Goal: Task Accomplishment & Management: Manage account settings

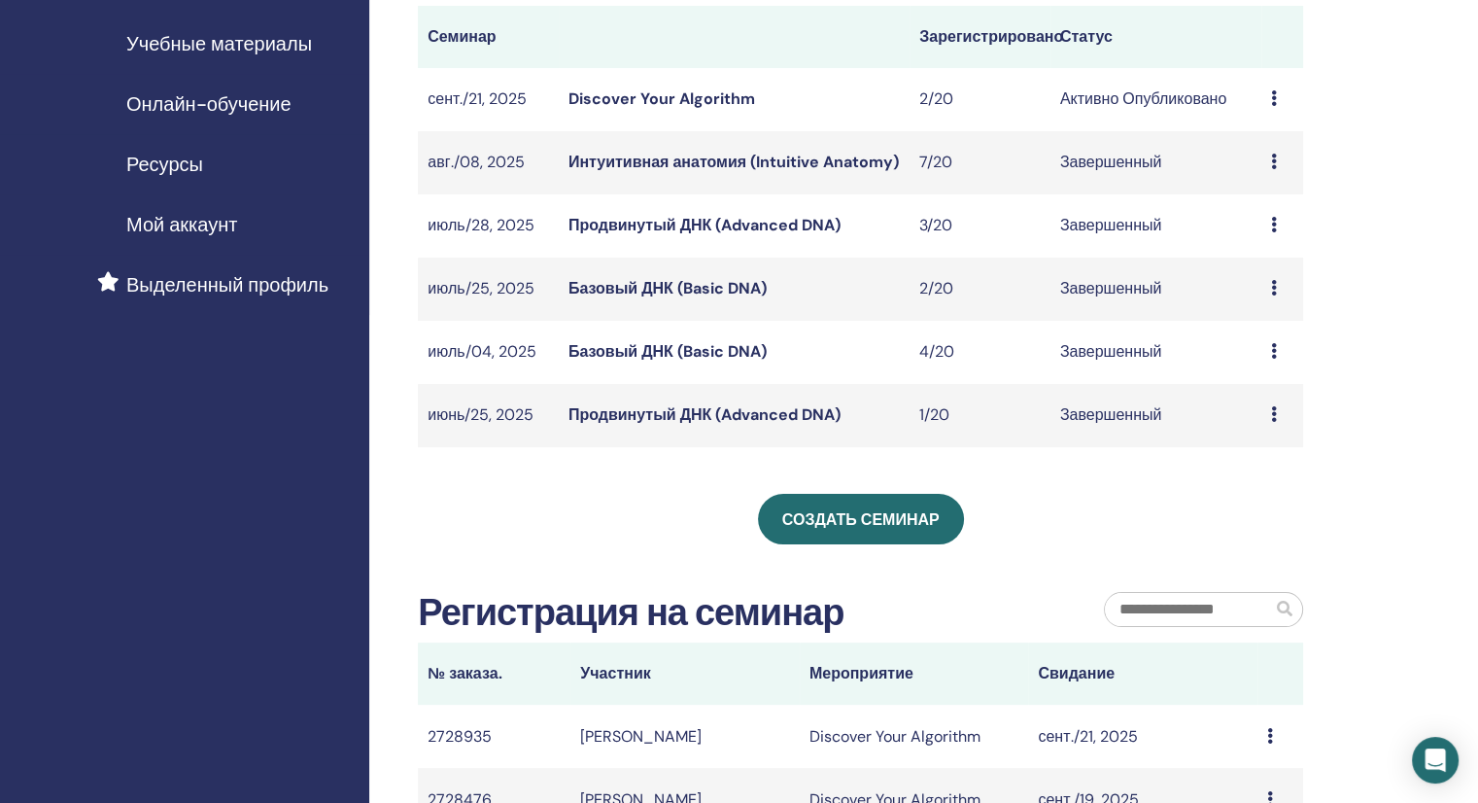
scroll to position [291, 0]
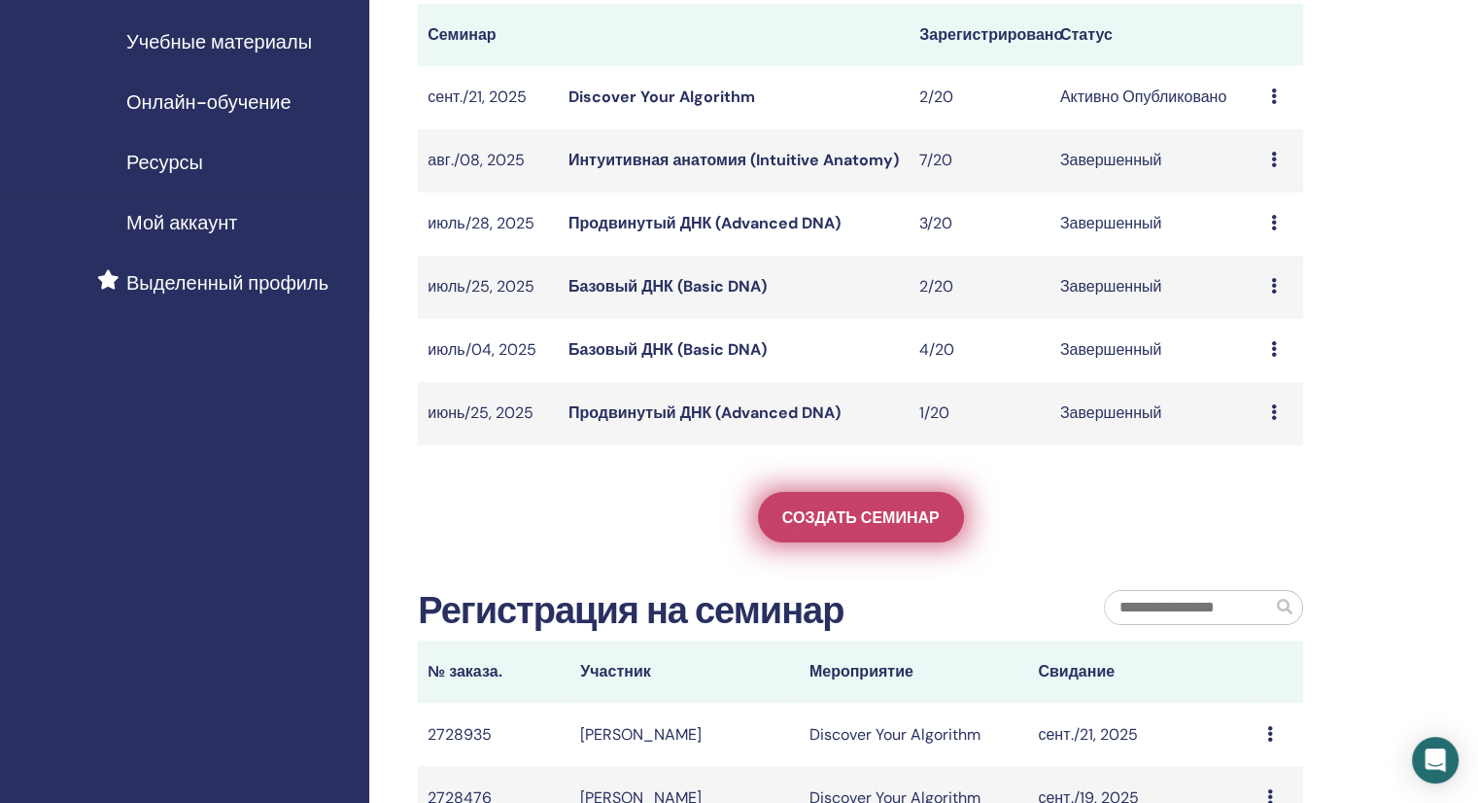
click at [828, 526] on span "Создать семинар" at bounding box center [860, 517] width 157 height 20
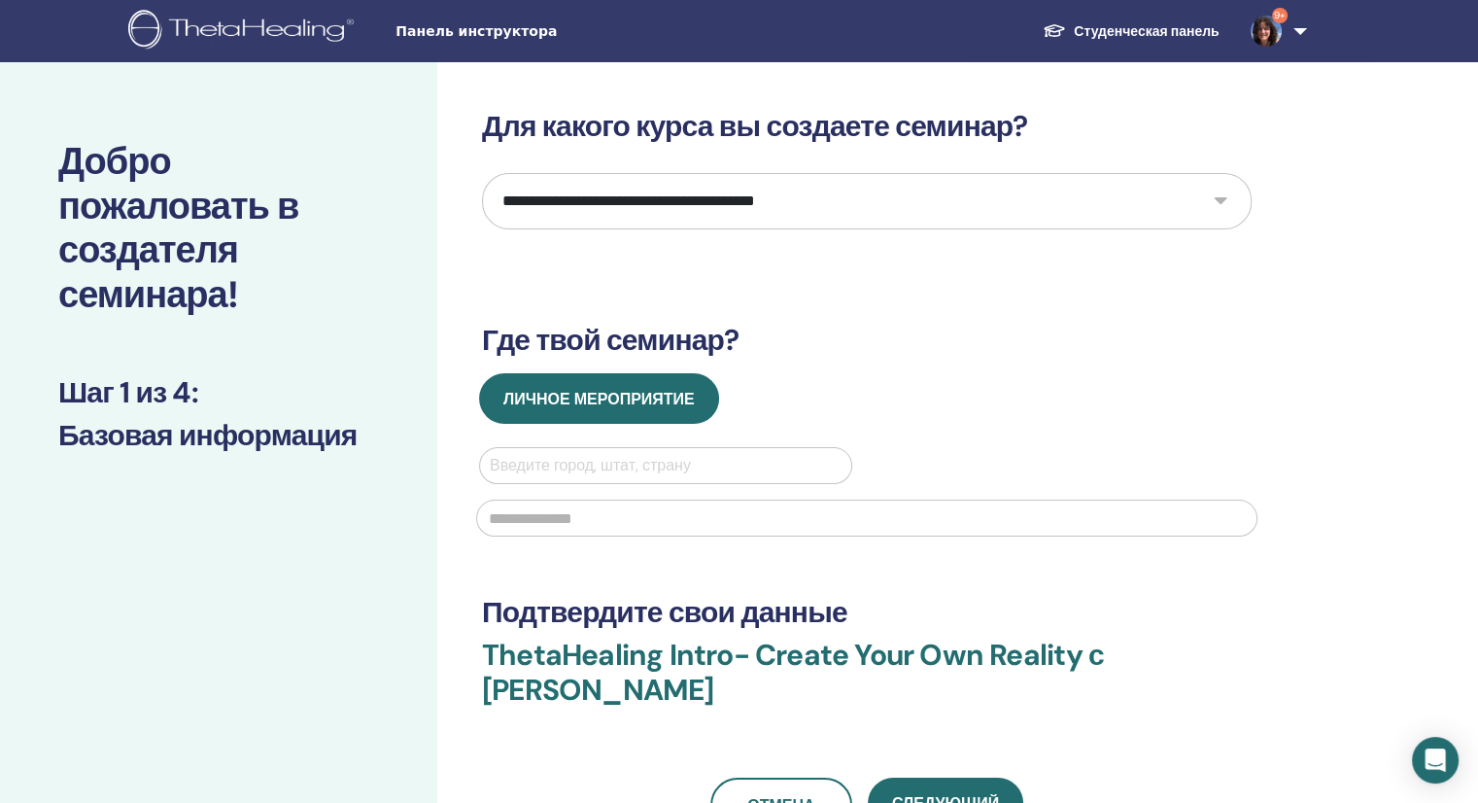
click at [1225, 200] on select "**********" at bounding box center [867, 201] width 770 height 56
select select "*"
click at [482, 173] on select "**********" at bounding box center [867, 201] width 770 height 56
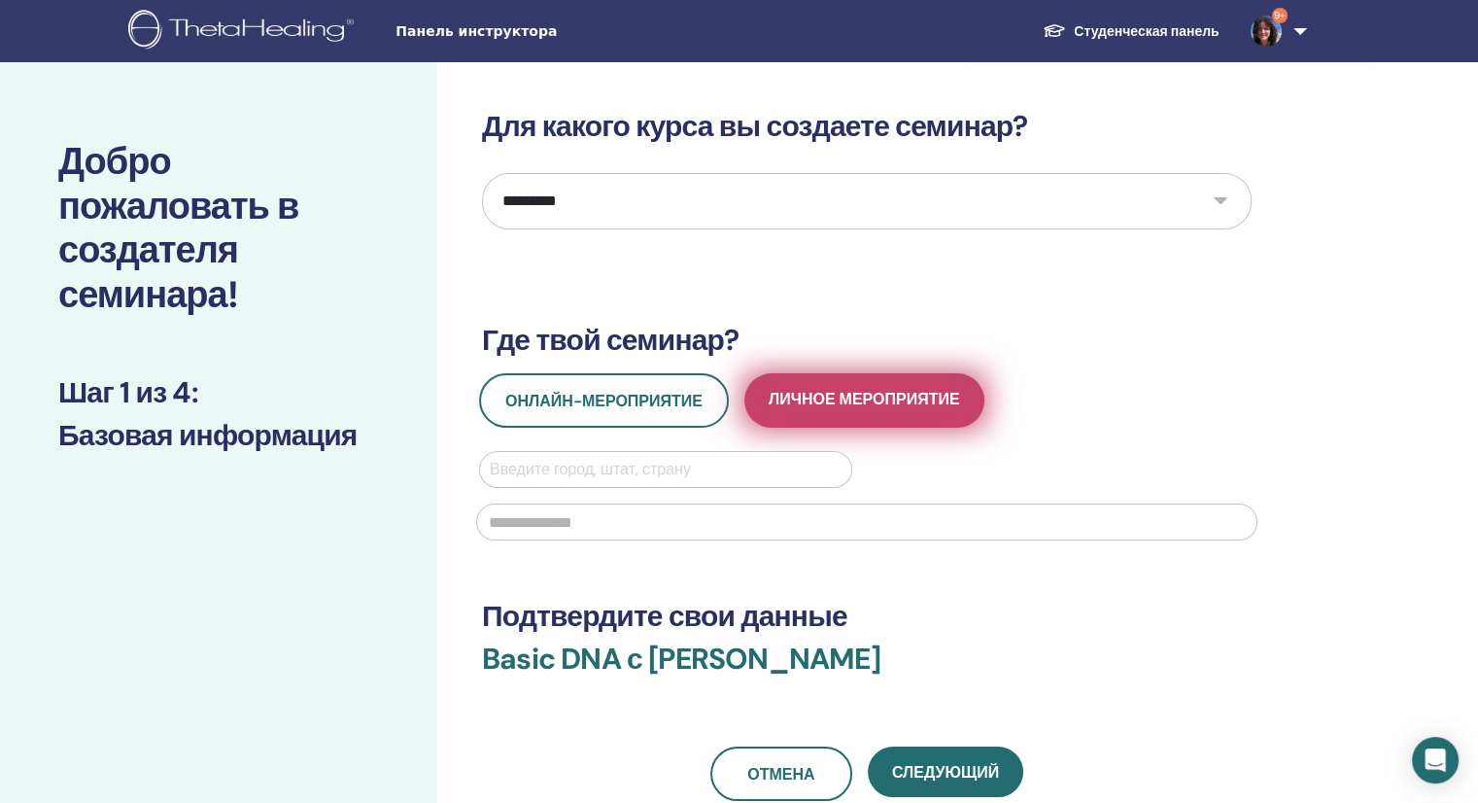
click at [850, 403] on span "Личное мероприятие" at bounding box center [864, 401] width 191 height 24
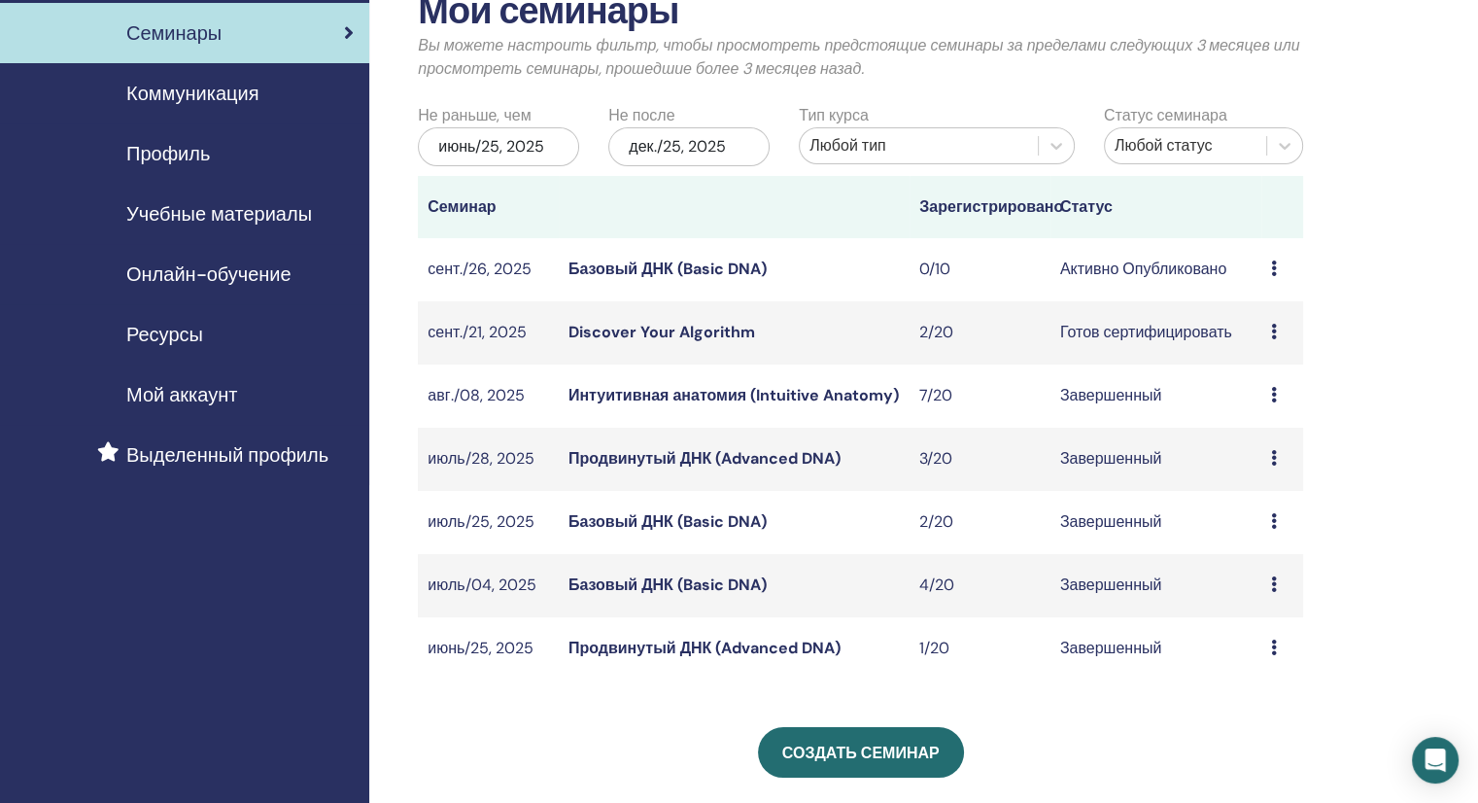
scroll to position [97, 0]
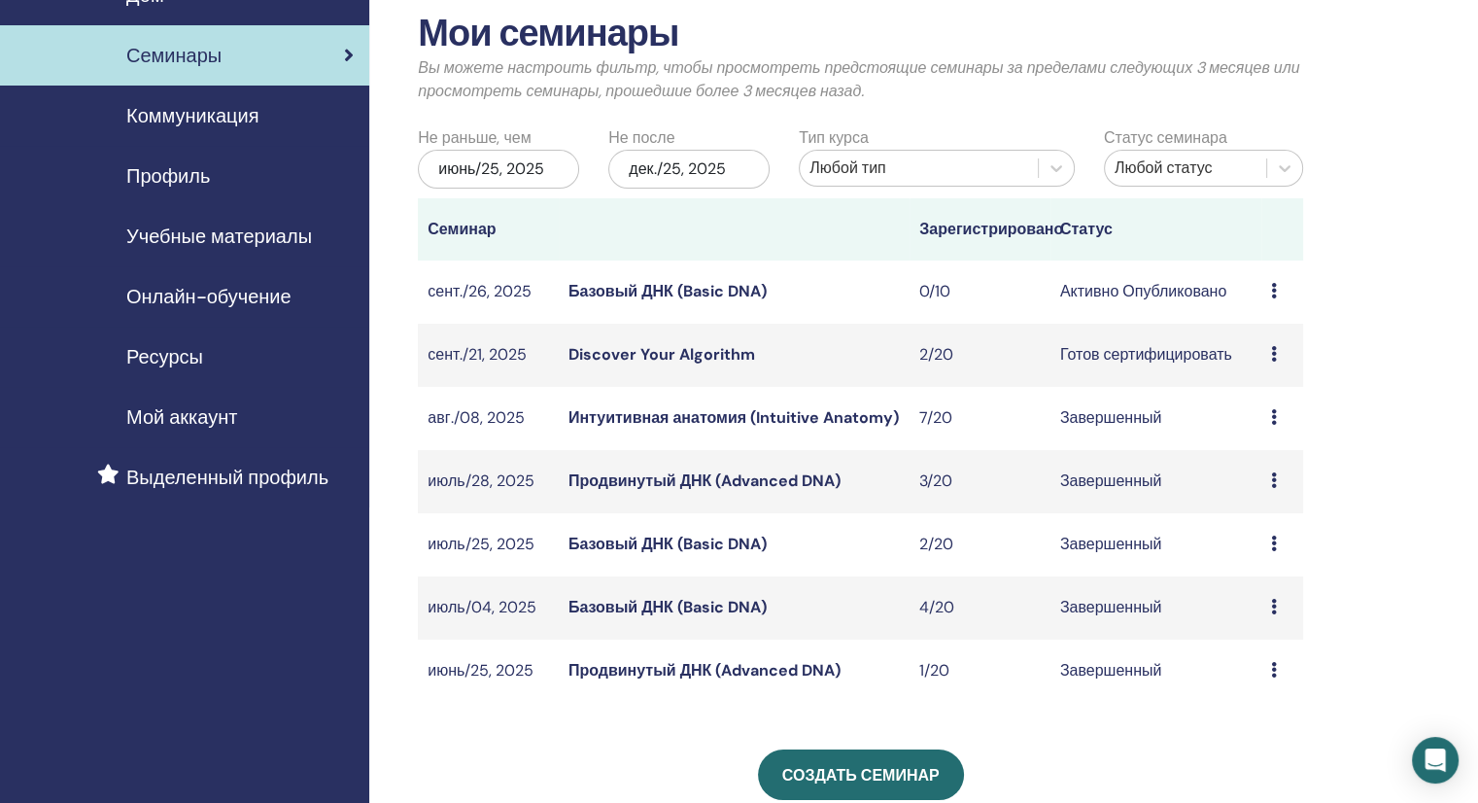
click at [1275, 291] on icon at bounding box center [1274, 291] width 6 height 16
click at [1293, 332] on link "Редактировать" at bounding box center [1278, 336] width 108 height 20
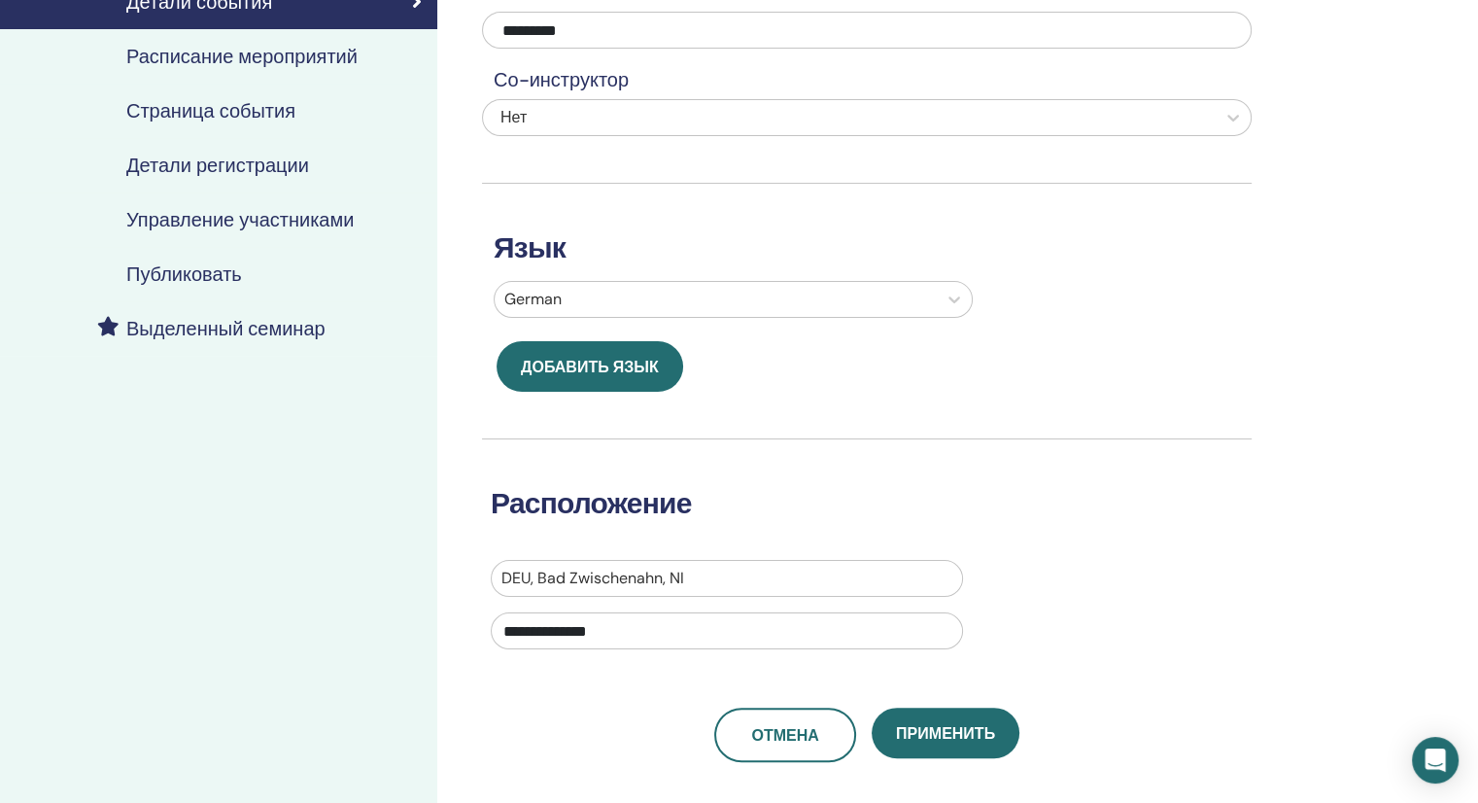
scroll to position [97, 0]
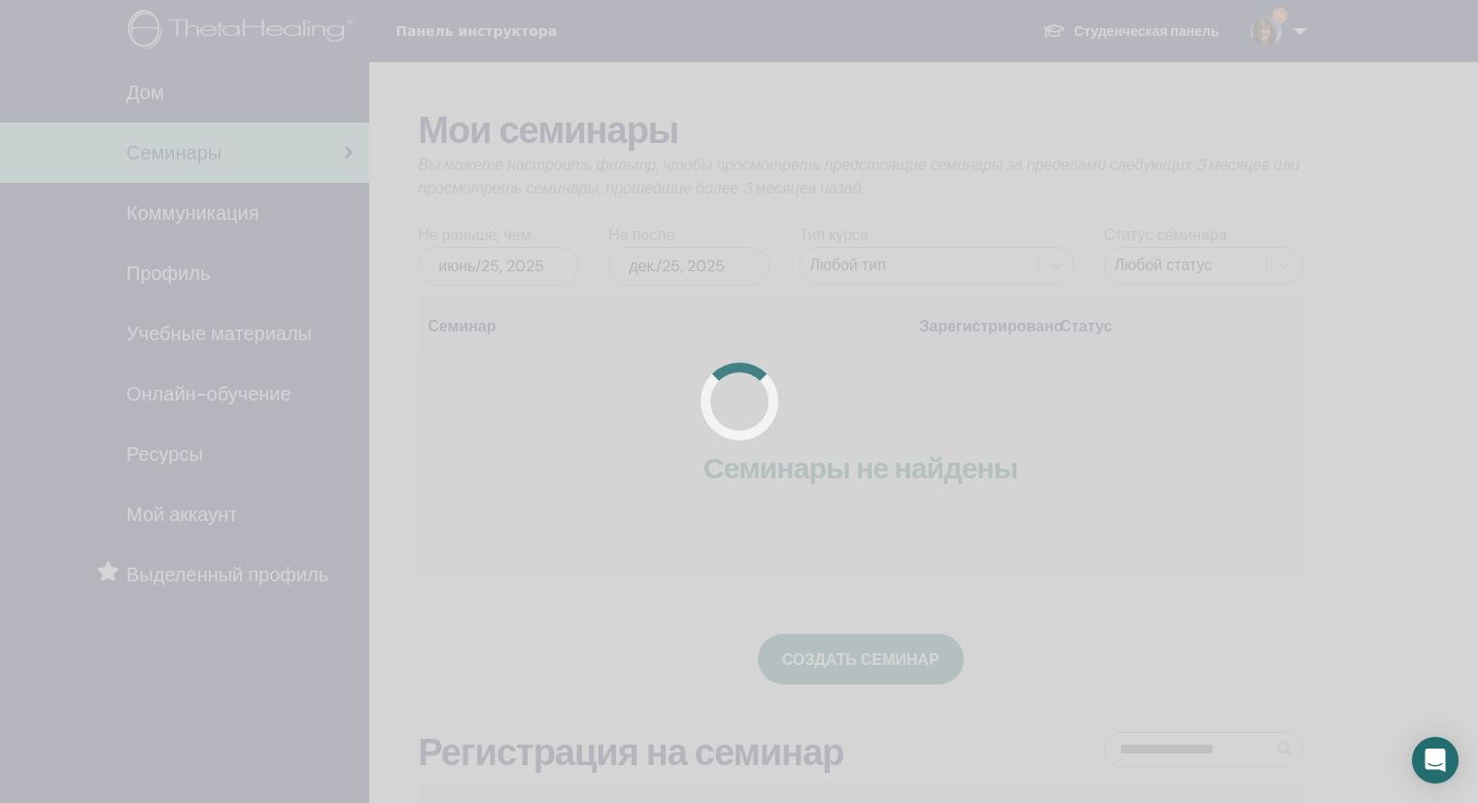
scroll to position [95, 0]
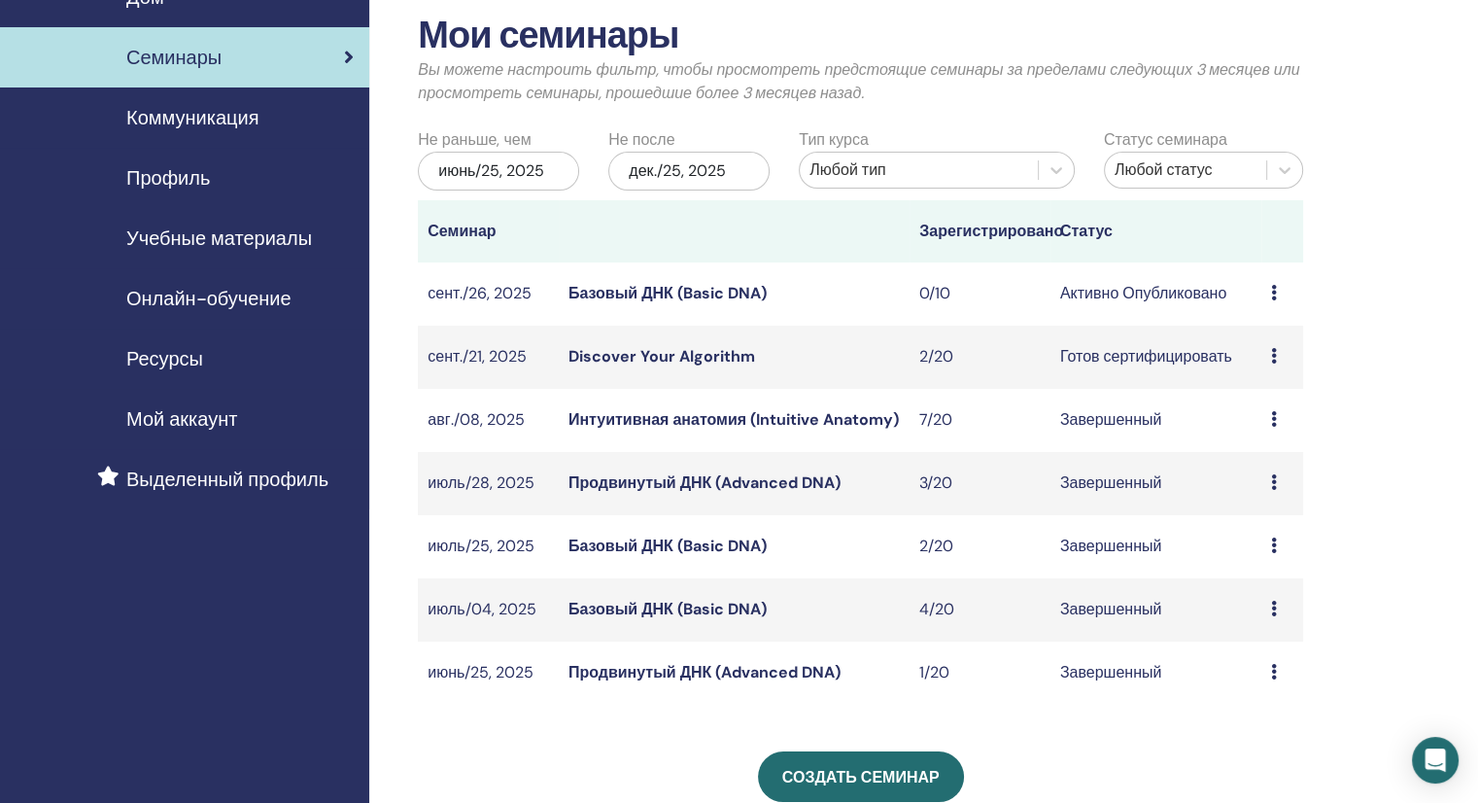
click at [731, 292] on link "Базовый ДНК (Basic DNA)" at bounding box center [667, 293] width 198 height 20
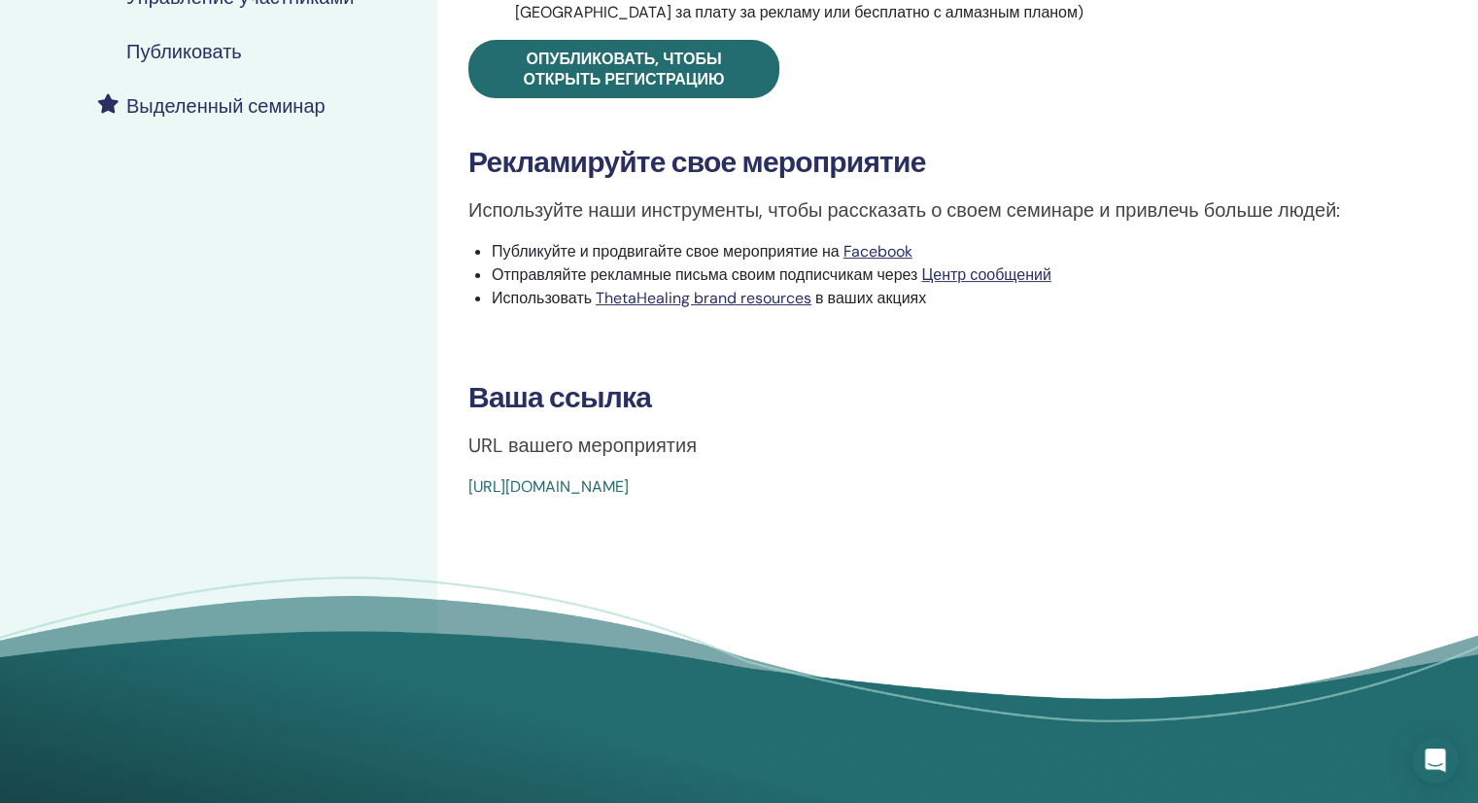
scroll to position [486, 0]
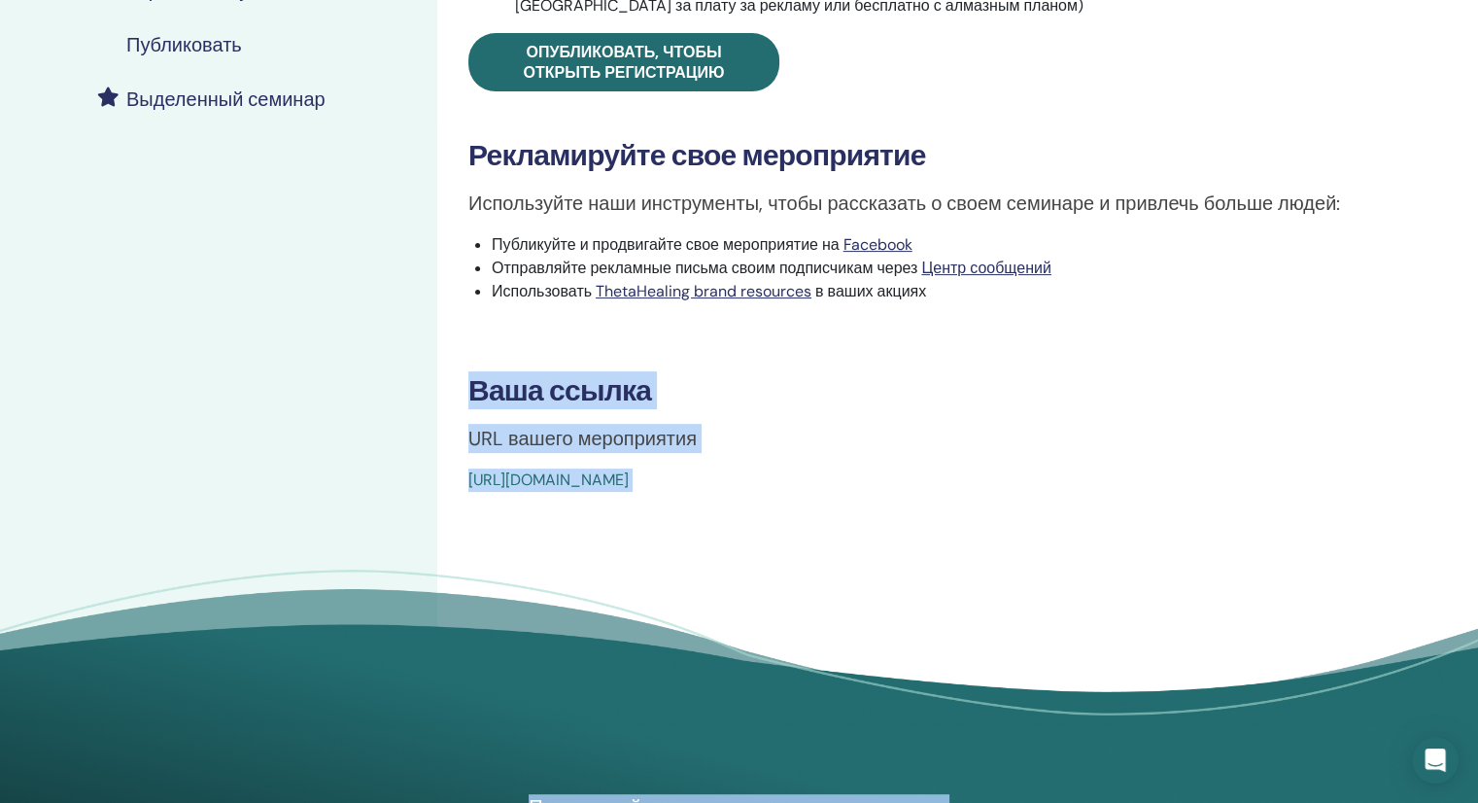
drag, startPoint x: 470, startPoint y: 382, endPoint x: 1132, endPoint y: 634, distance: 708.3
copy body "Ваша ссылка URL вашего мероприятия https://www.thetahealing.com/seminar-378016-…"
click at [1144, 452] on p "URL вашего мероприятия" at bounding box center [929, 438] width 923 height 29
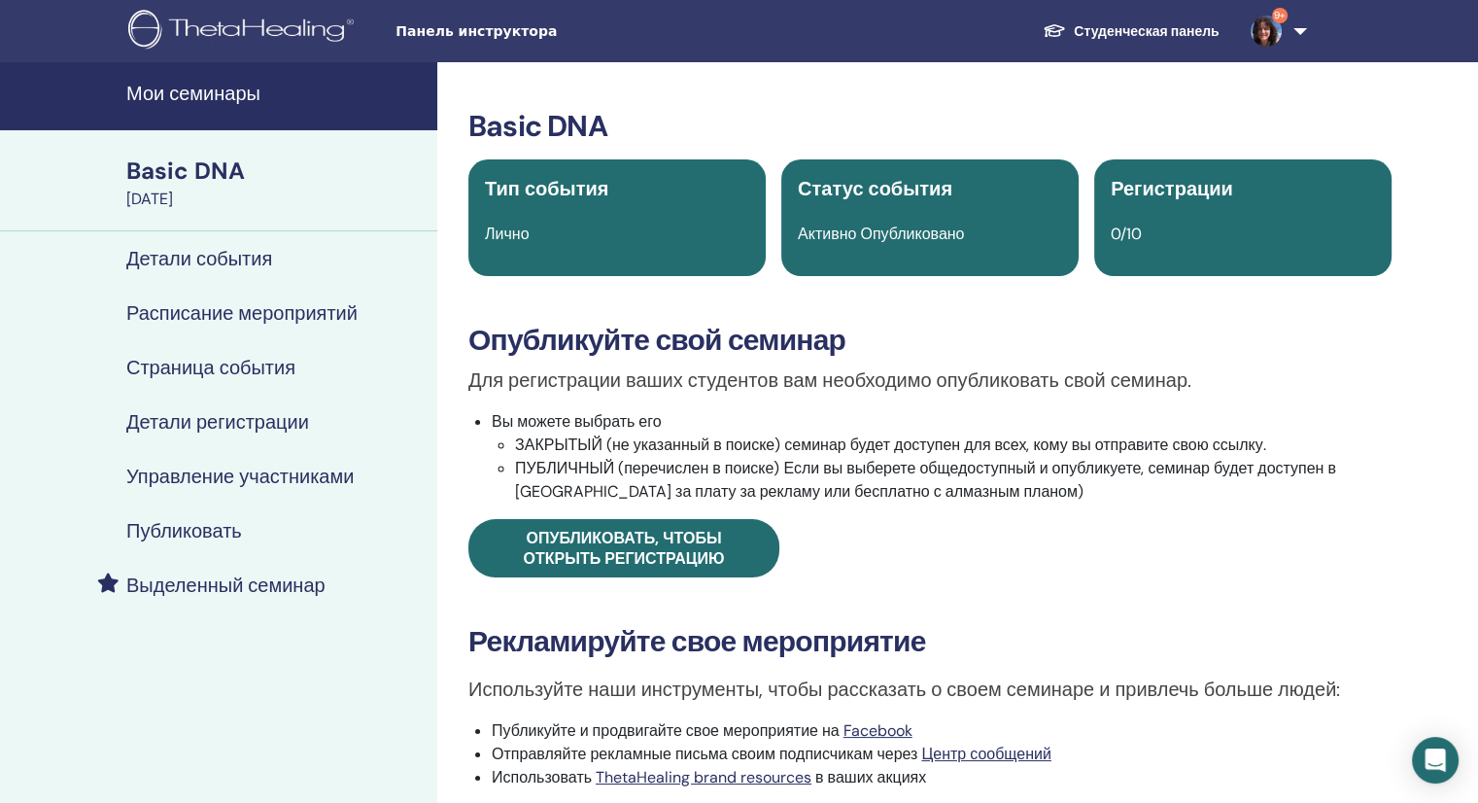
scroll to position [291, 0]
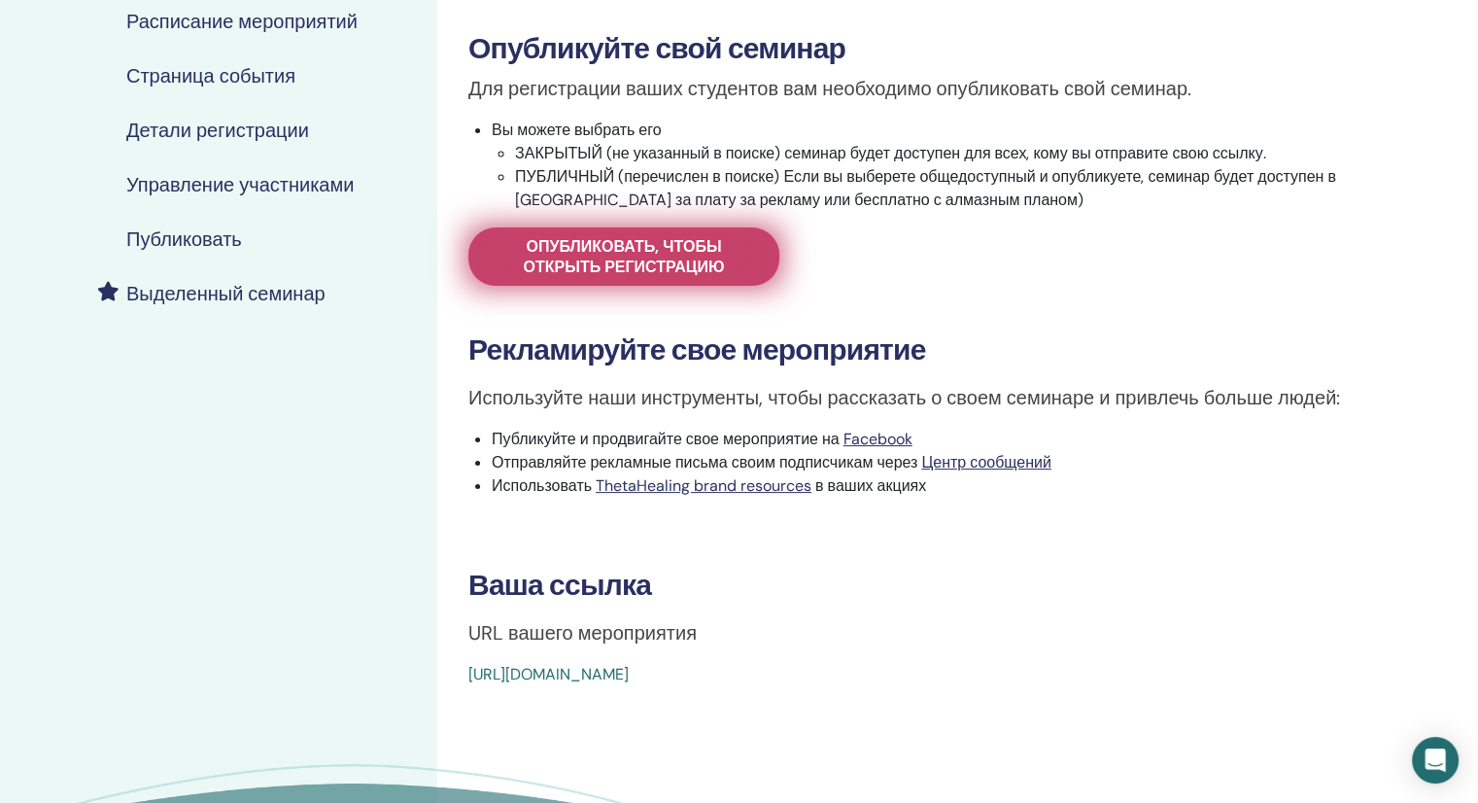
click at [592, 262] on span "Опубликовать, чтобы открыть регистрацию" at bounding box center [624, 256] width 262 height 41
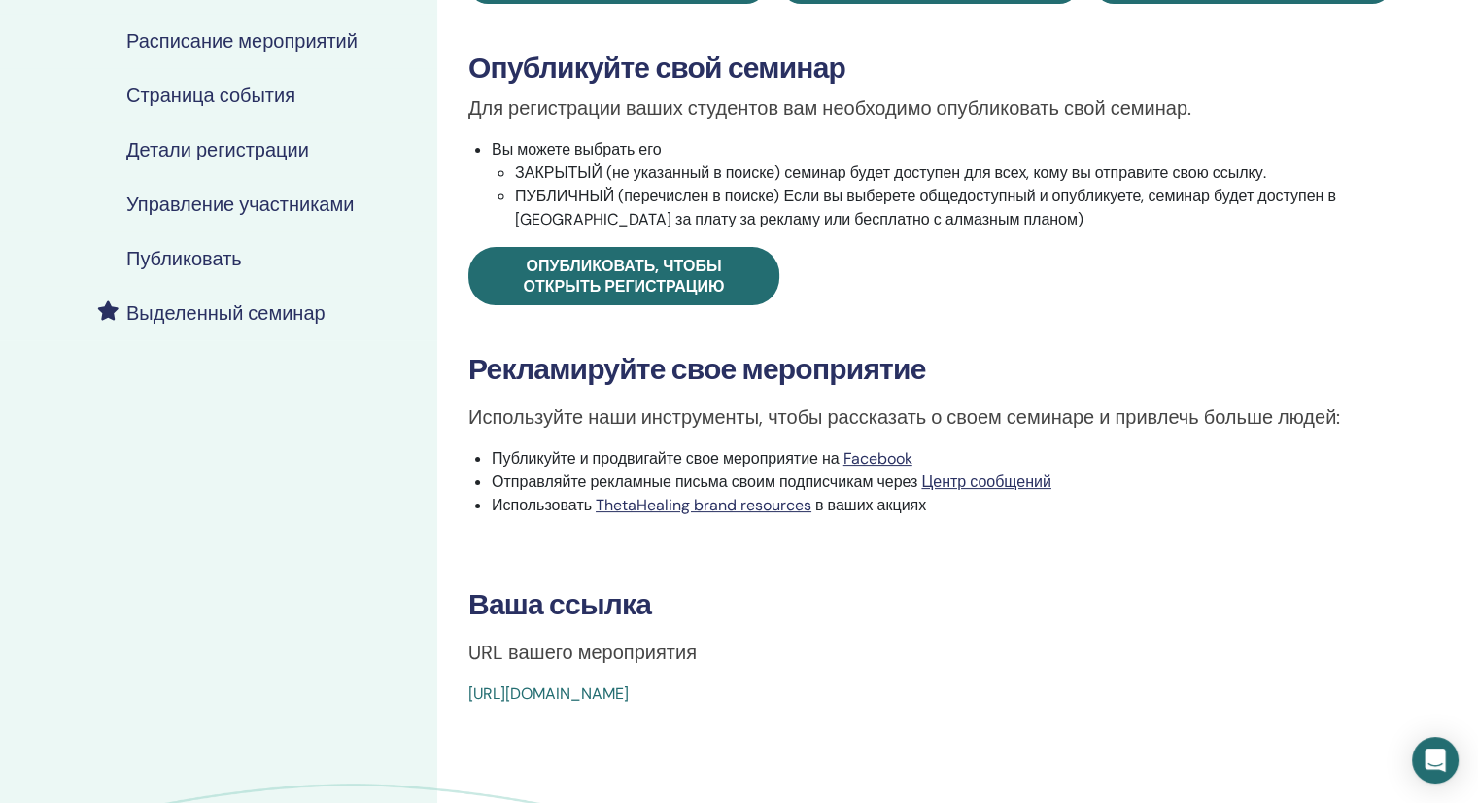
scroll to position [291, 0]
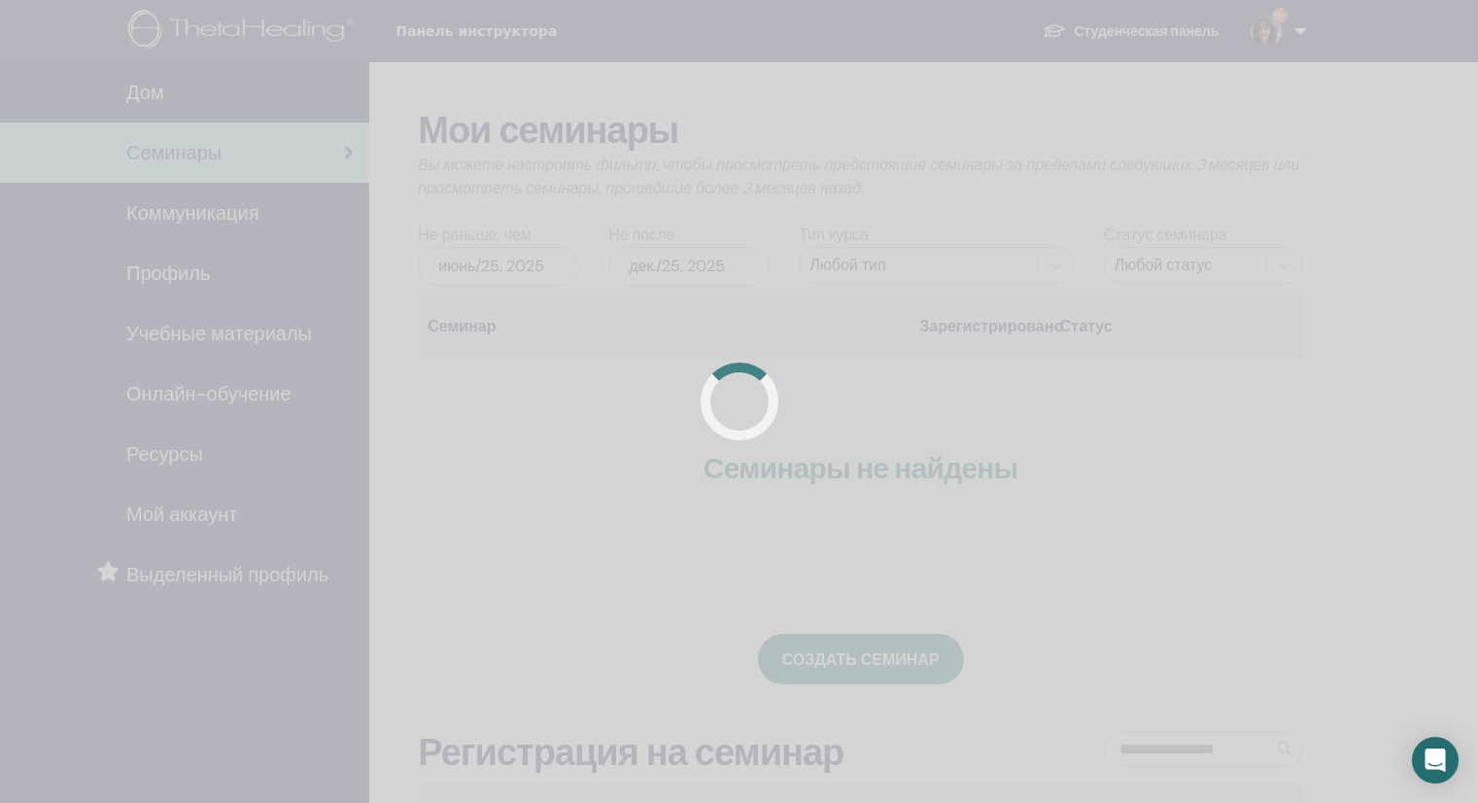
scroll to position [93, 0]
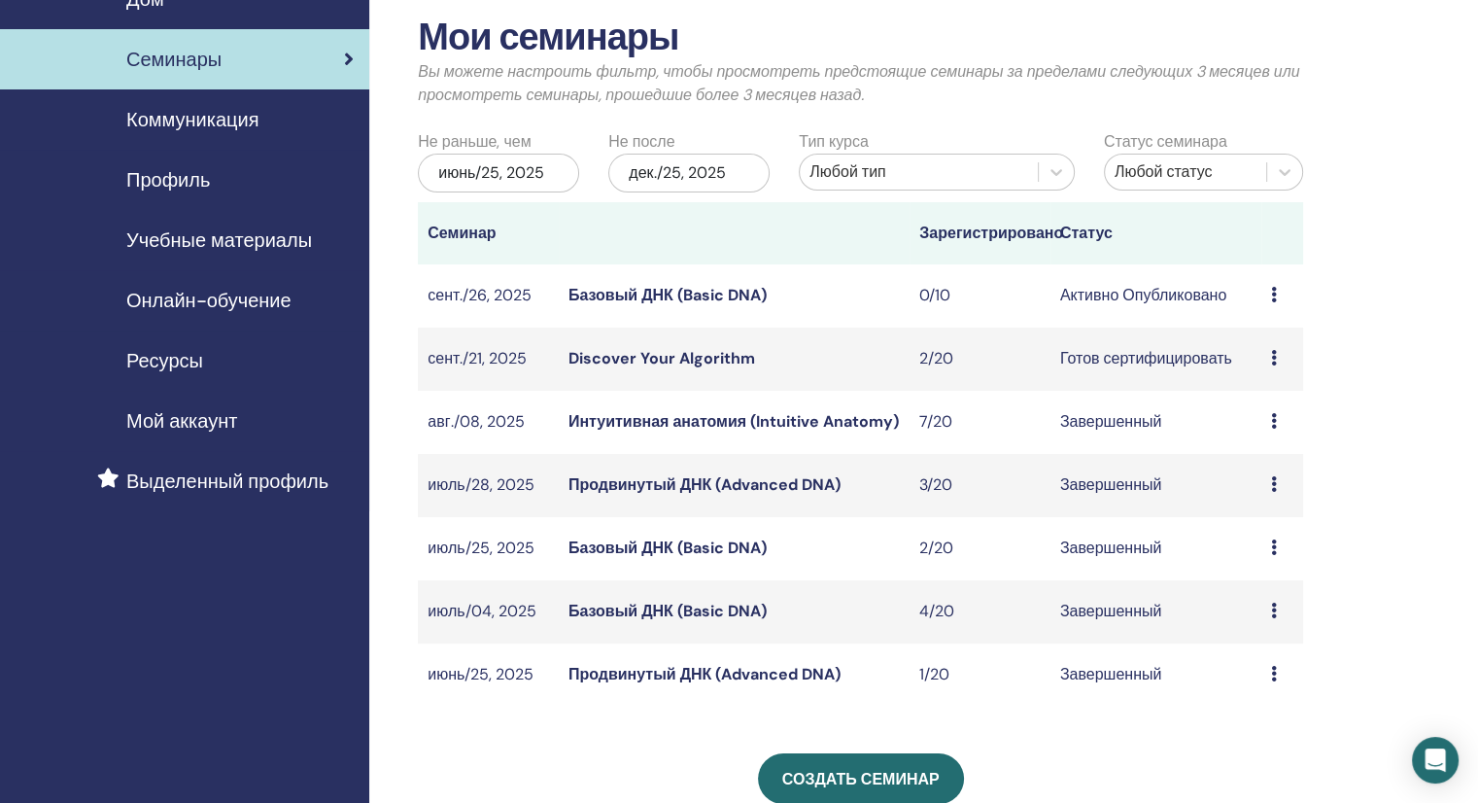
click at [1274, 355] on icon at bounding box center [1274, 358] width 6 height 16
click at [1287, 428] on link "Участники" at bounding box center [1260, 430] width 74 height 20
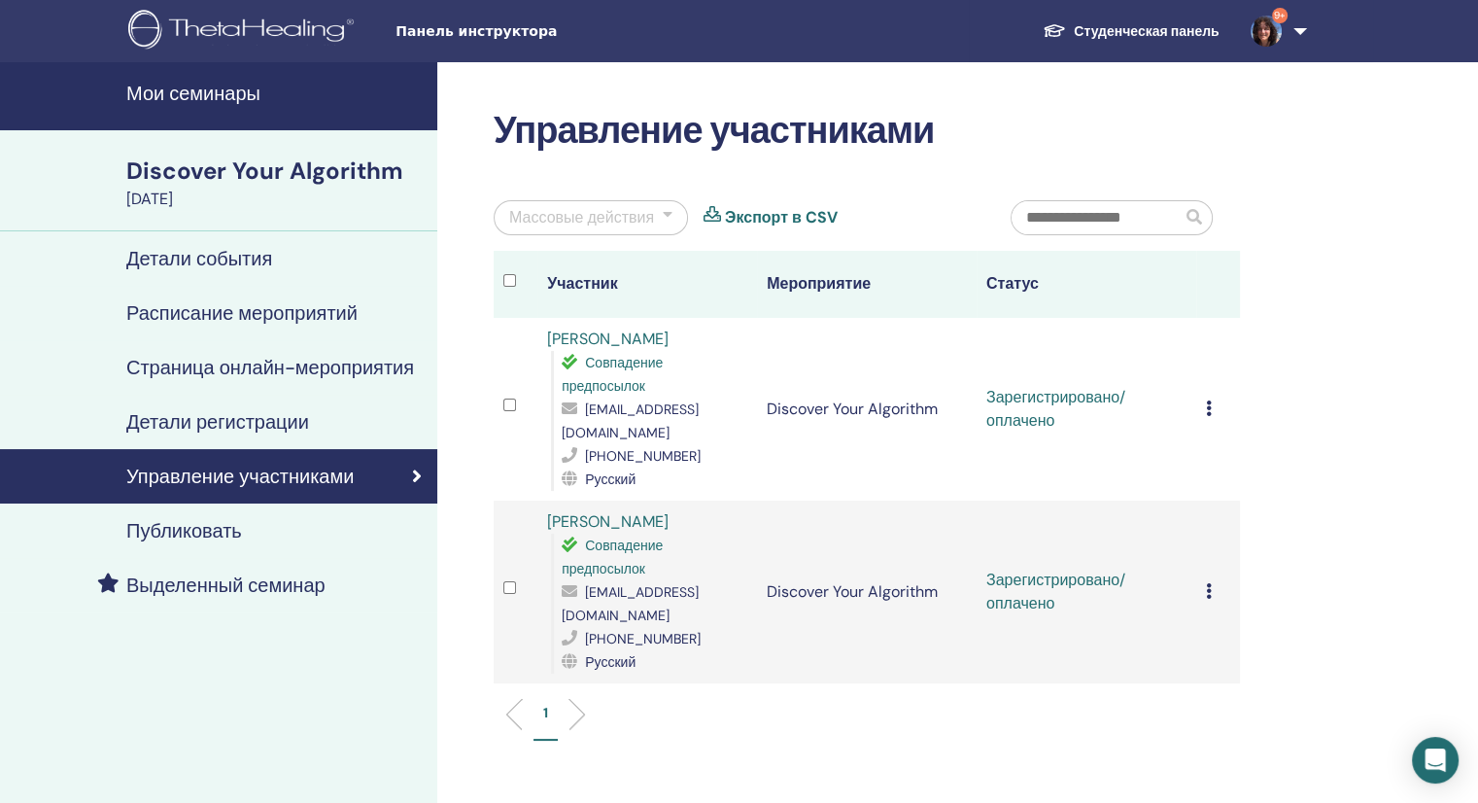
click at [1209, 400] on icon at bounding box center [1209, 408] width 6 height 16
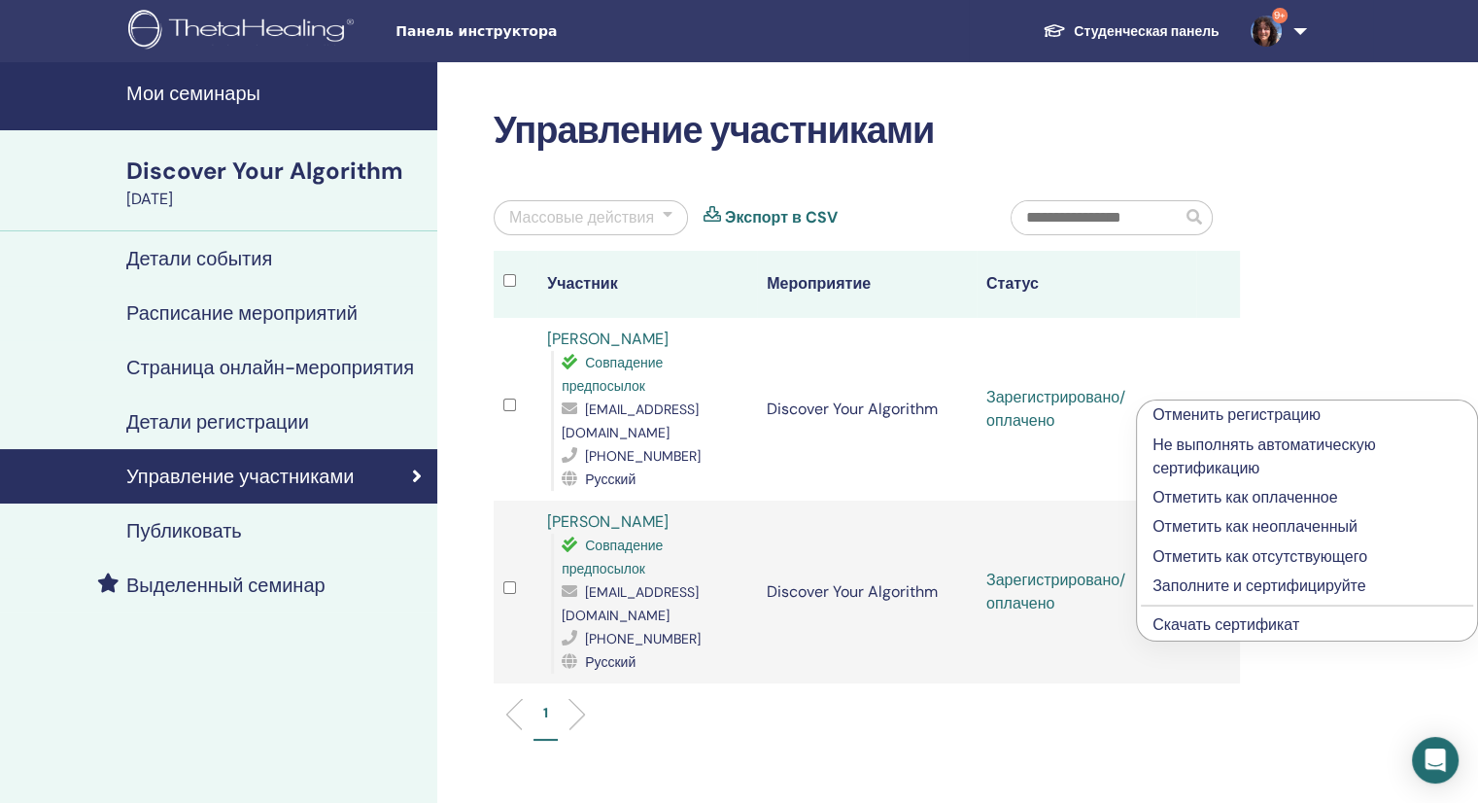
click at [1250, 623] on link "Скачать сертификат" at bounding box center [1225, 624] width 147 height 20
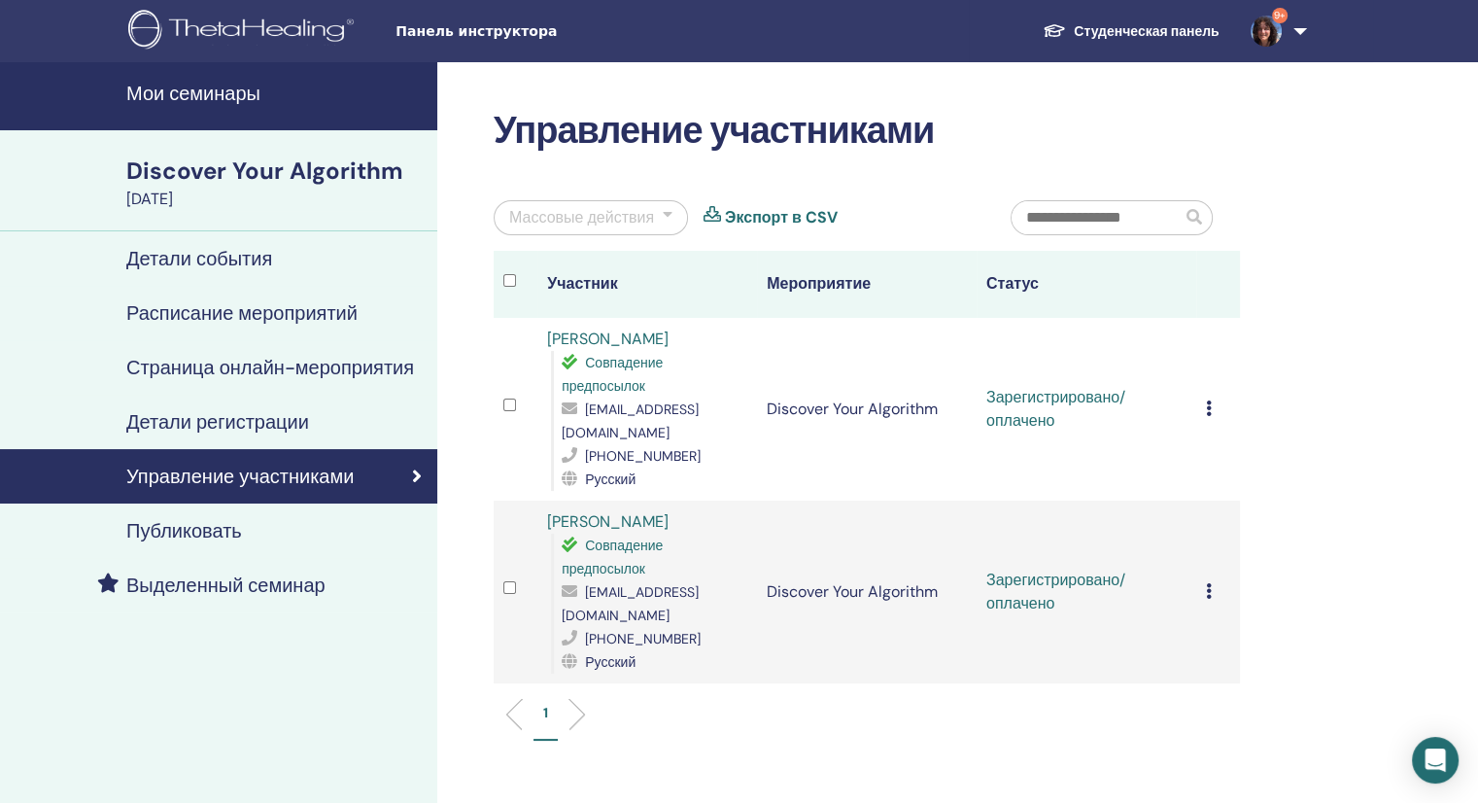
click at [1210, 583] on icon at bounding box center [1209, 591] width 6 height 16
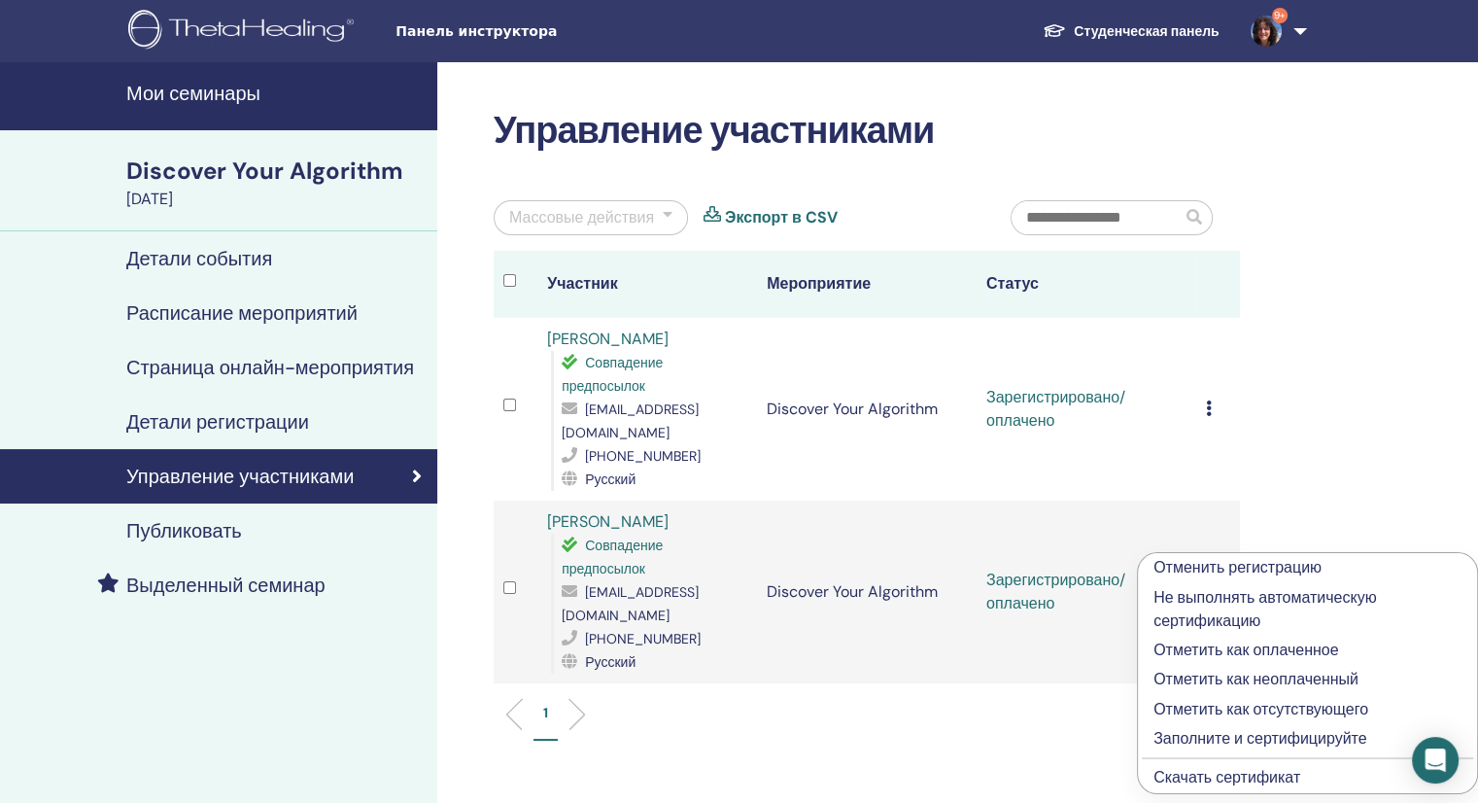
click at [1220, 778] on link "Скачать сертификат" at bounding box center [1226, 777] width 147 height 20
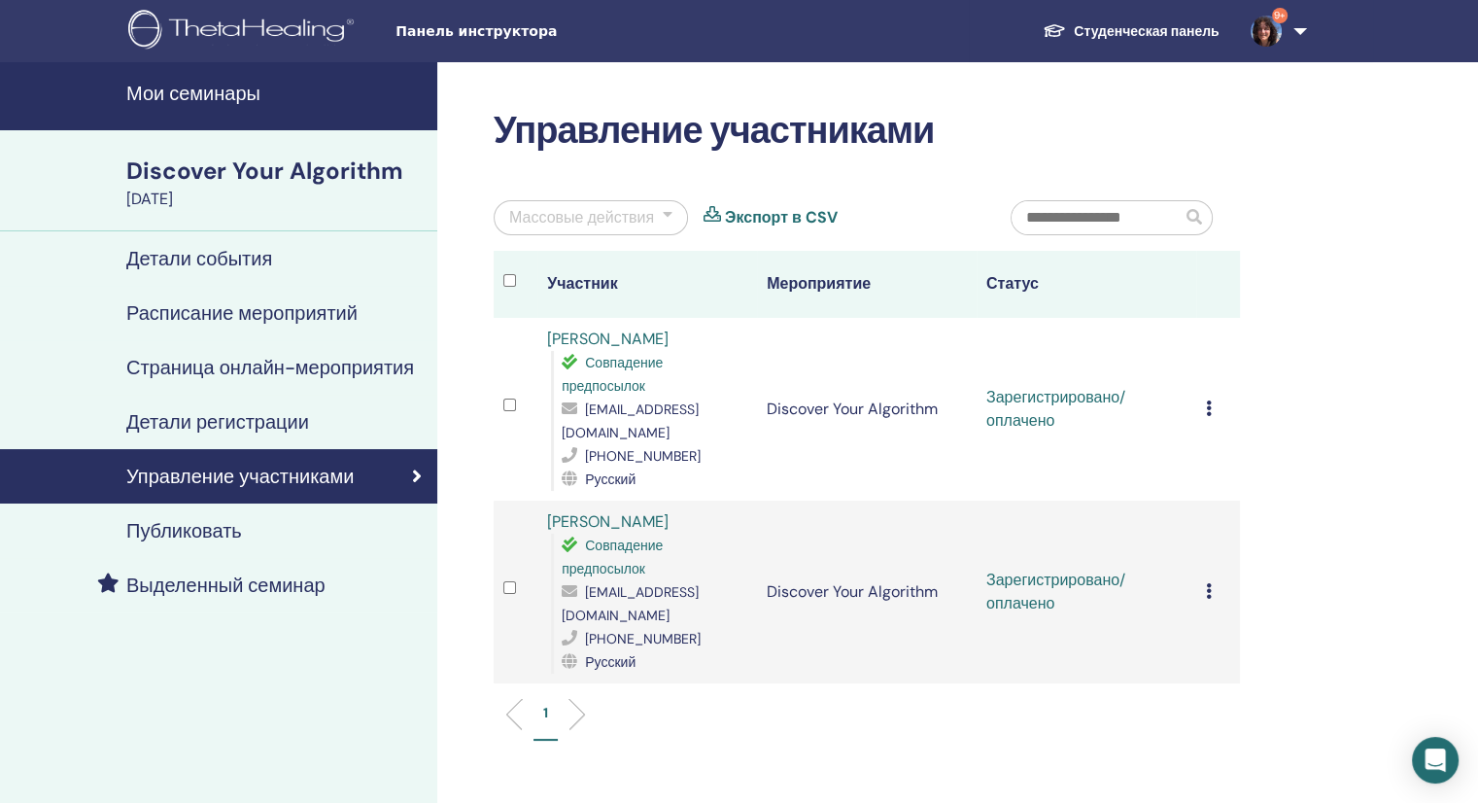
click at [1306, 553] on div "Управление участниками Массовые действия Экспорт в CSV Участник Мероприятие Ста…" at bounding box center [929, 547] width 985 height 970
